Goal: Information Seeking & Learning: Compare options

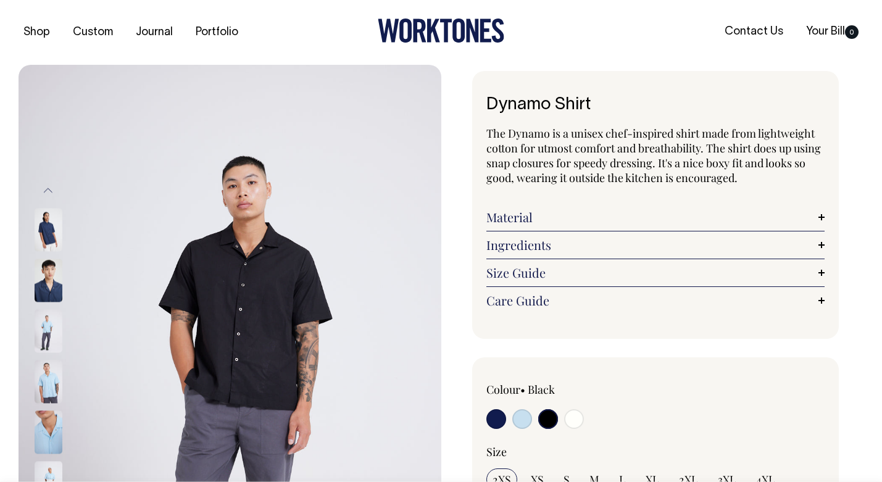
select select "Black"
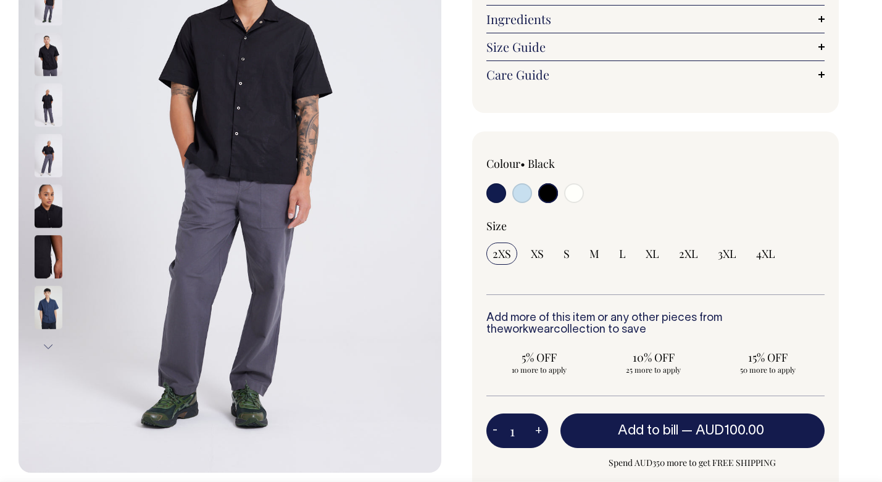
click at [496, 194] on input "radio" at bounding box center [496, 193] width 20 height 20
radio input "true"
select select "Dark Navy"
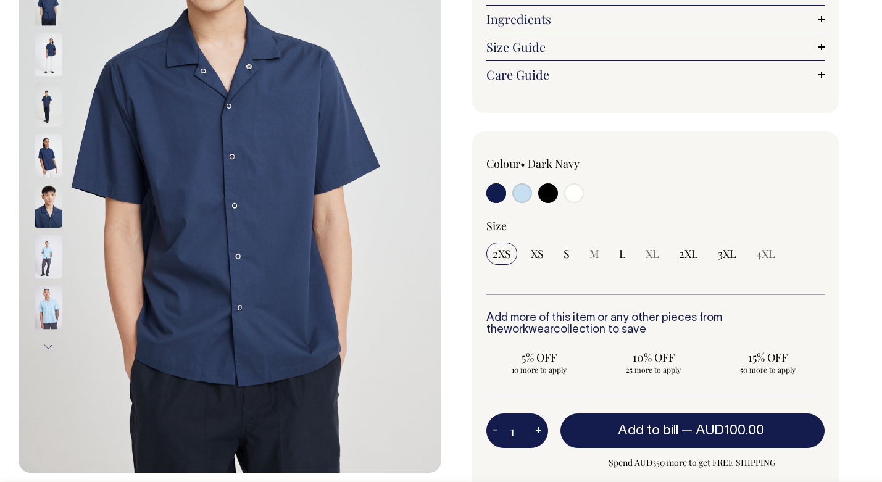
click at [49, 148] on img at bounding box center [49, 156] width 28 height 43
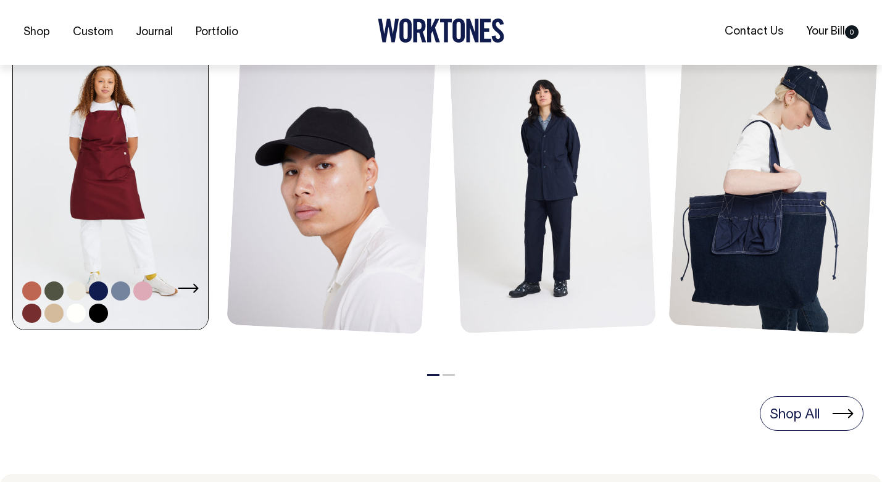
scroll to position [587, 0]
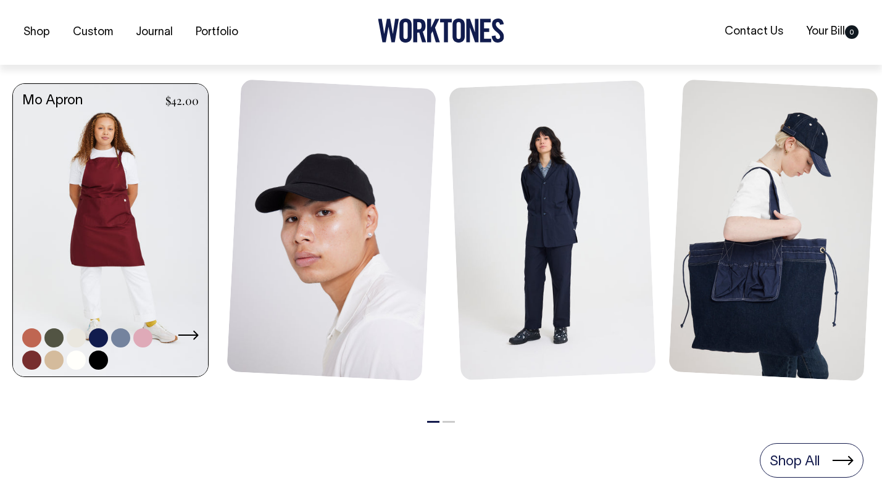
click at [116, 228] on link at bounding box center [110, 231] width 195 height 295
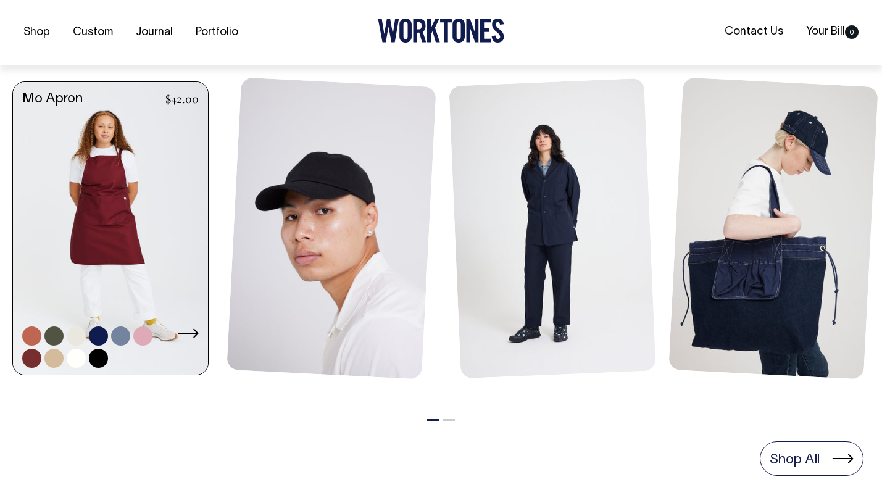
scroll to position [545, 0]
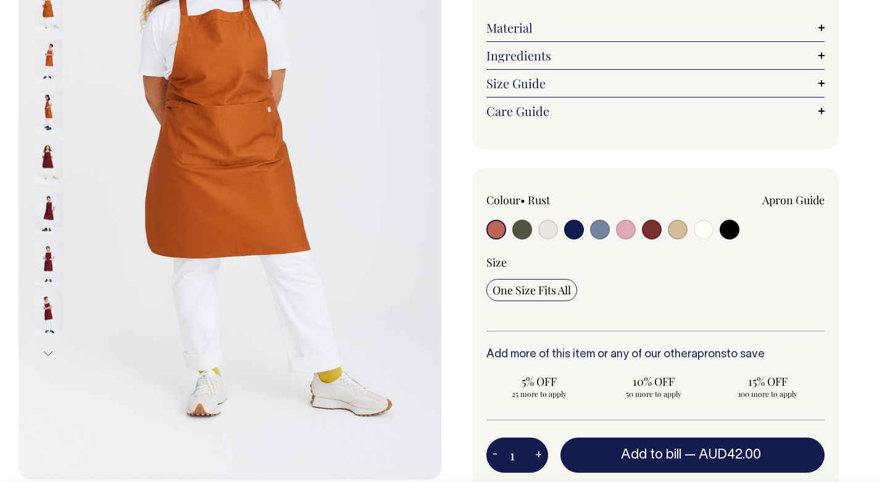
click at [653, 233] on input "radio" at bounding box center [652, 230] width 20 height 20
radio input "true"
select select "Burgundy"
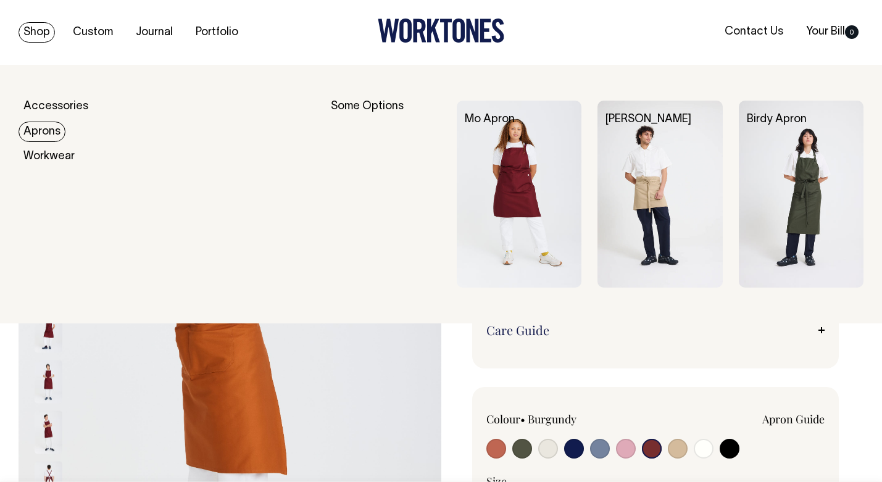
click at [677, 188] on img at bounding box center [659, 195] width 125 height 188
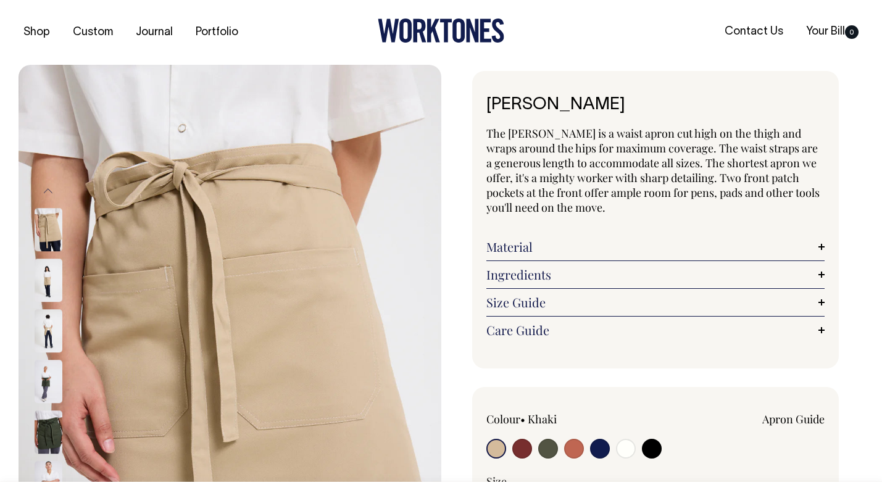
click at [47, 275] on img at bounding box center [49, 280] width 28 height 43
click at [44, 334] on img at bounding box center [49, 331] width 28 height 43
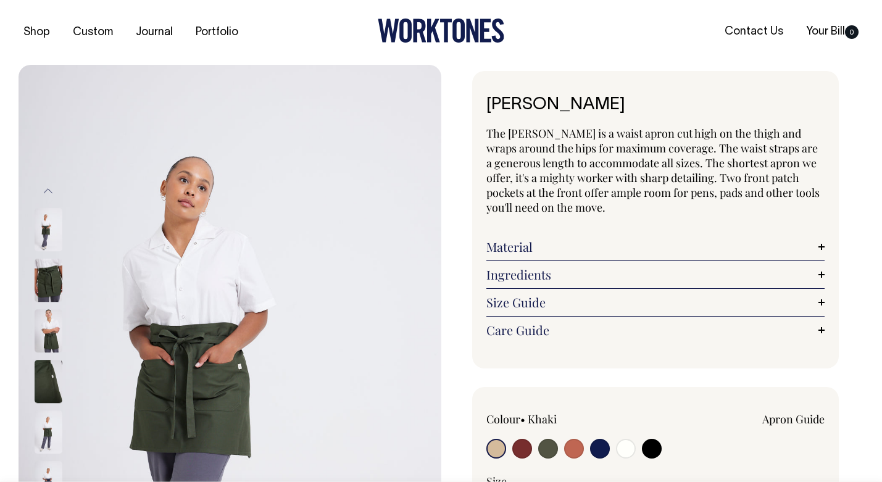
click at [50, 385] on img at bounding box center [49, 381] width 28 height 43
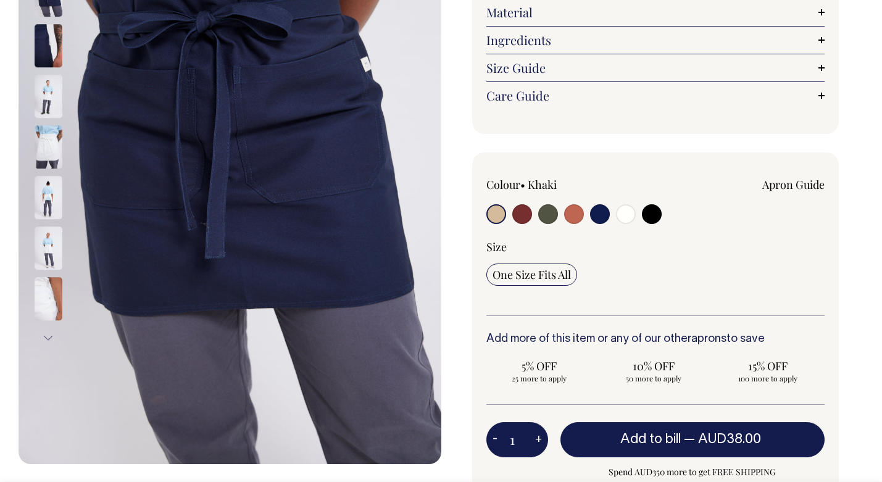
scroll to position [235, 0]
click at [47, 194] on img at bounding box center [49, 197] width 28 height 43
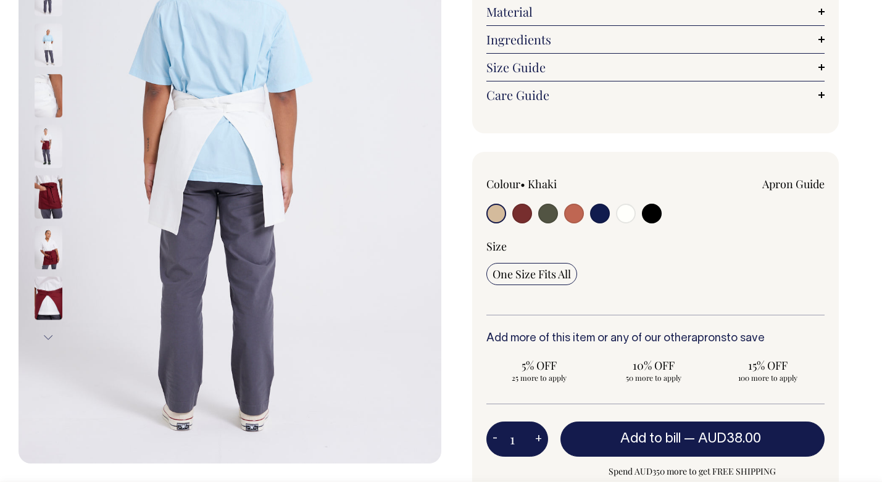
click at [49, 205] on img at bounding box center [49, 197] width 28 height 43
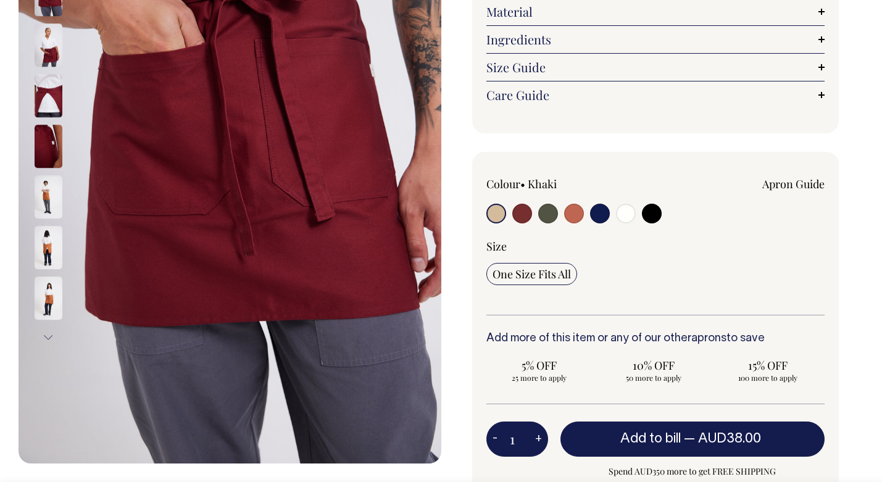
click at [54, 149] on img at bounding box center [49, 146] width 28 height 43
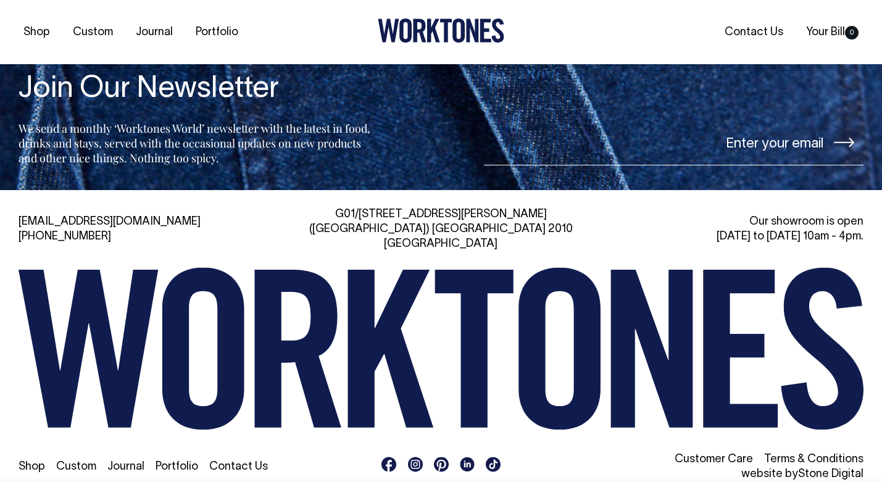
scroll to position [2018, 0]
